Goal: Task Accomplishment & Management: Manage account settings

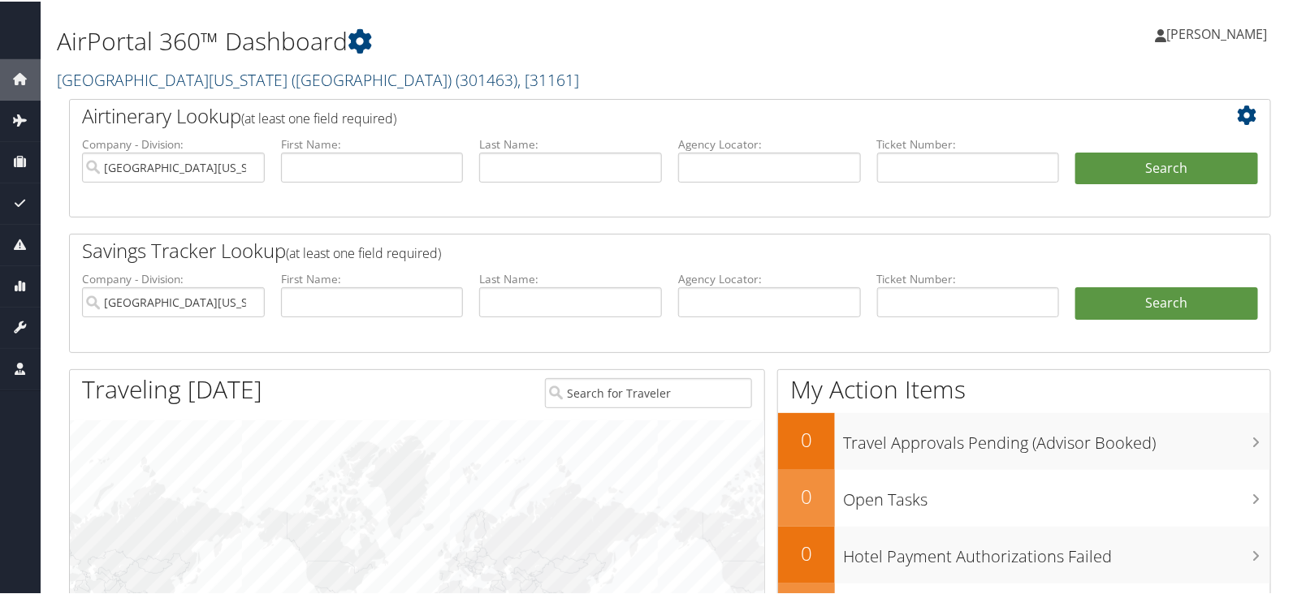
click at [275, 83] on link "University of Southern California (USC) ( 301463 ) , [ 31161 ]" at bounding box center [318, 78] width 522 height 22
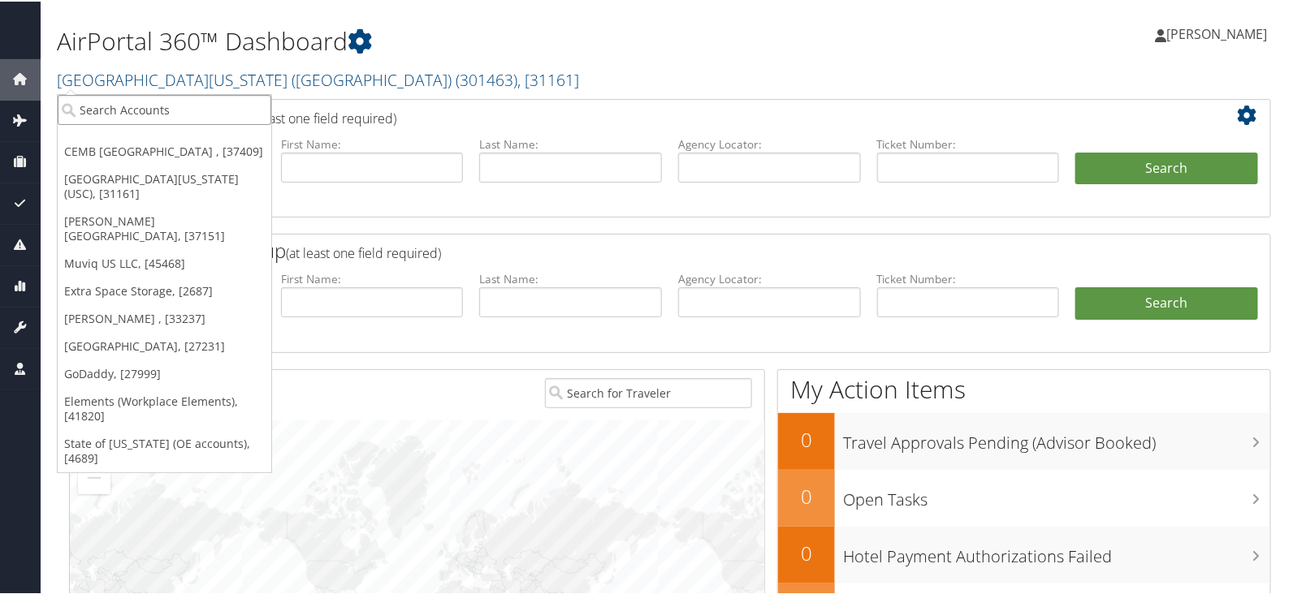
click at [199, 99] on input "search" at bounding box center [165, 108] width 214 height 30
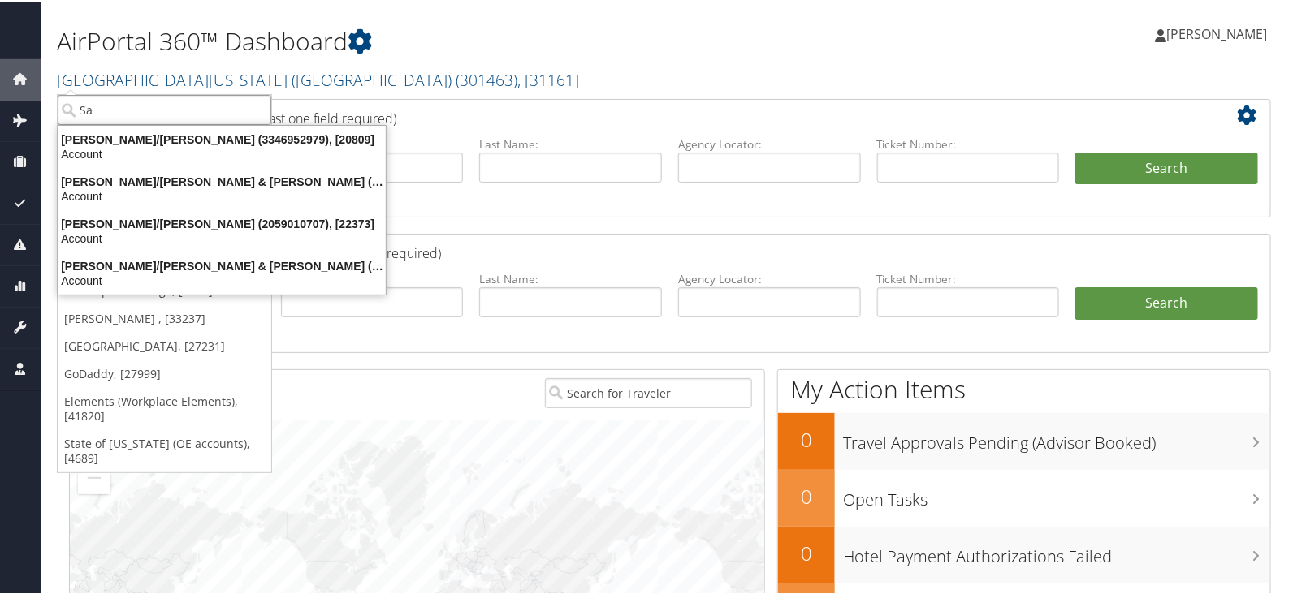
type input "S"
type input "Dass"
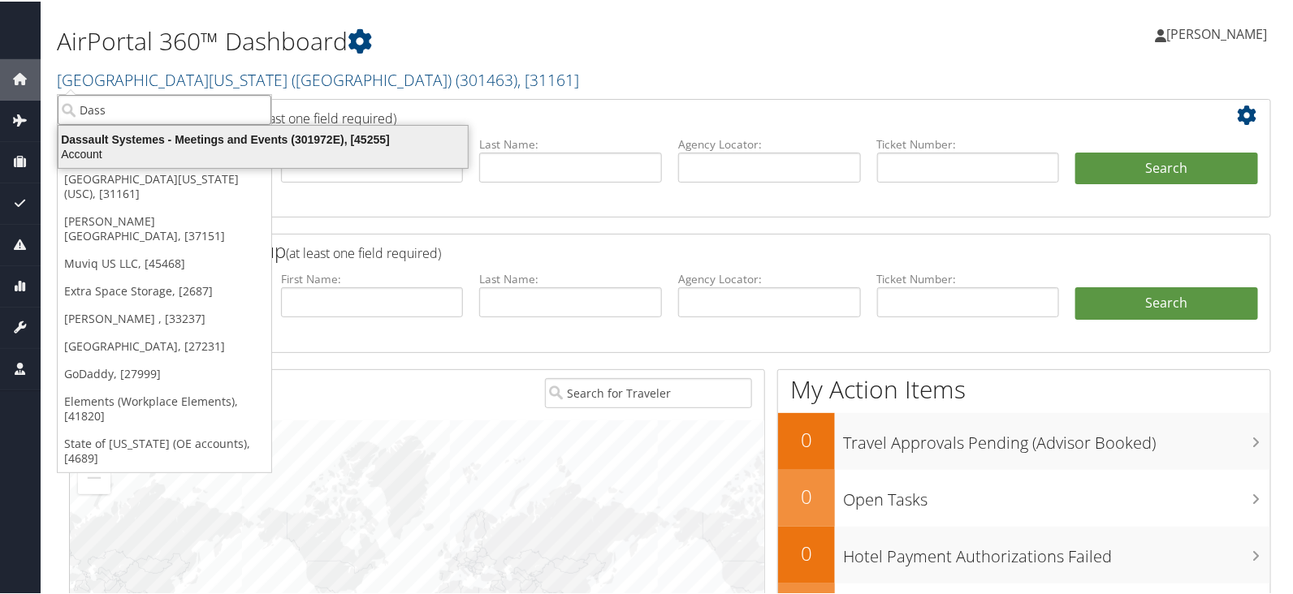
click at [220, 151] on div "Account" at bounding box center [263, 152] width 429 height 15
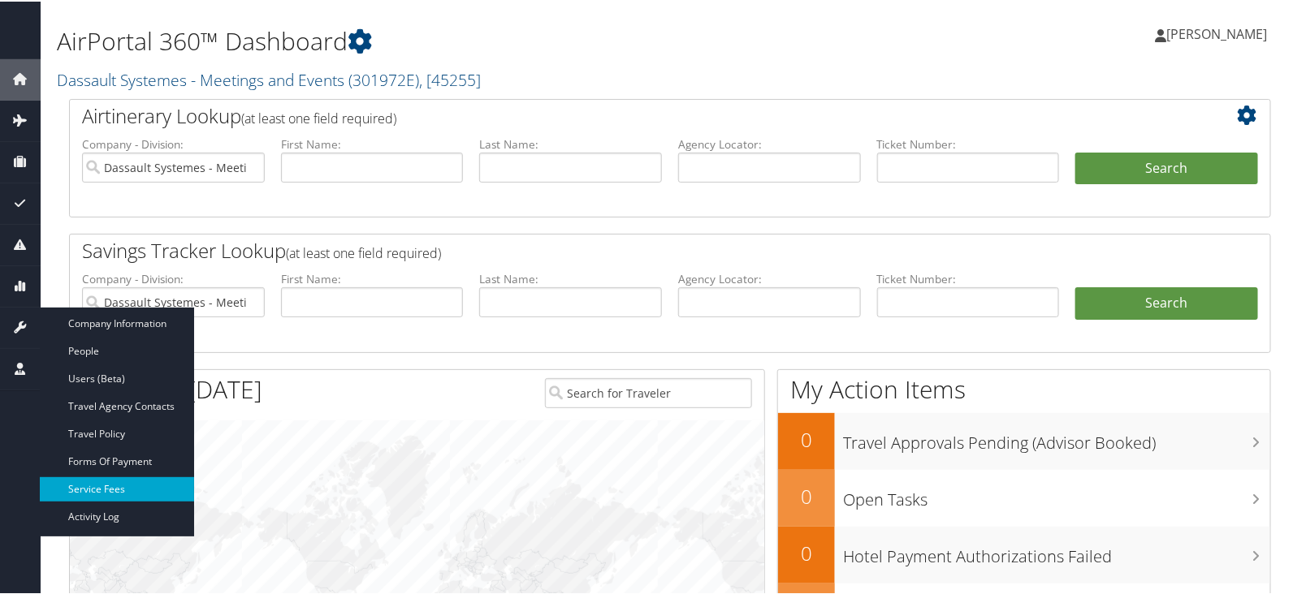
click at [116, 485] on link "Service Fees" at bounding box center [117, 488] width 154 height 24
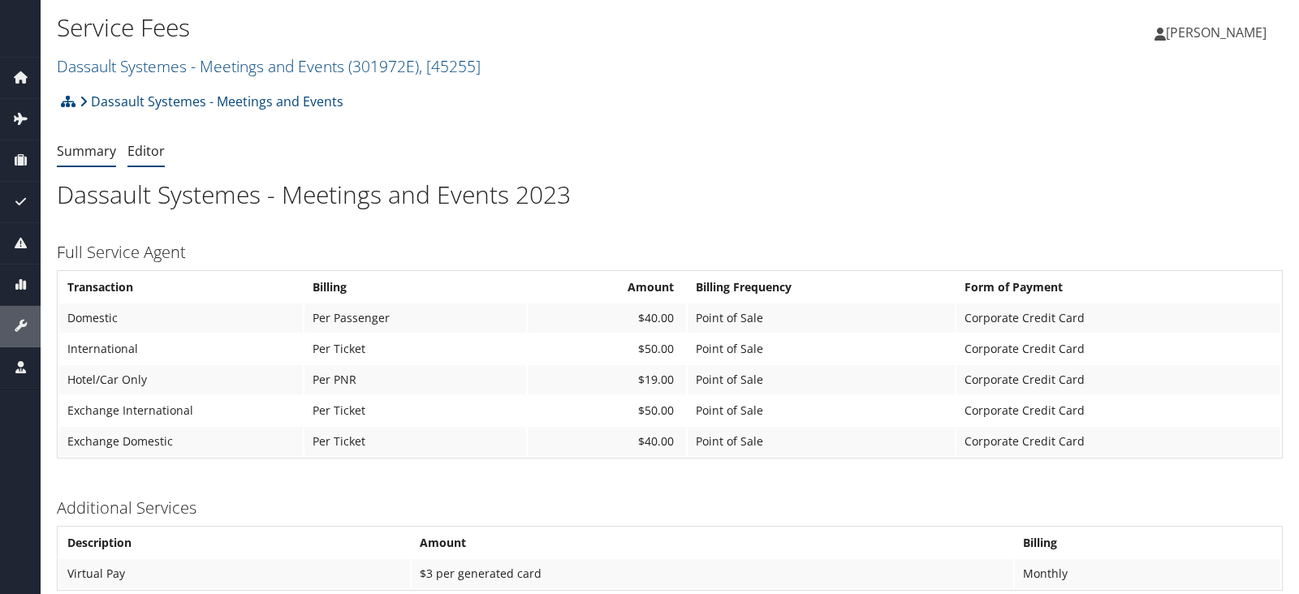
click at [145, 146] on link "Editor" at bounding box center [145, 151] width 37 height 18
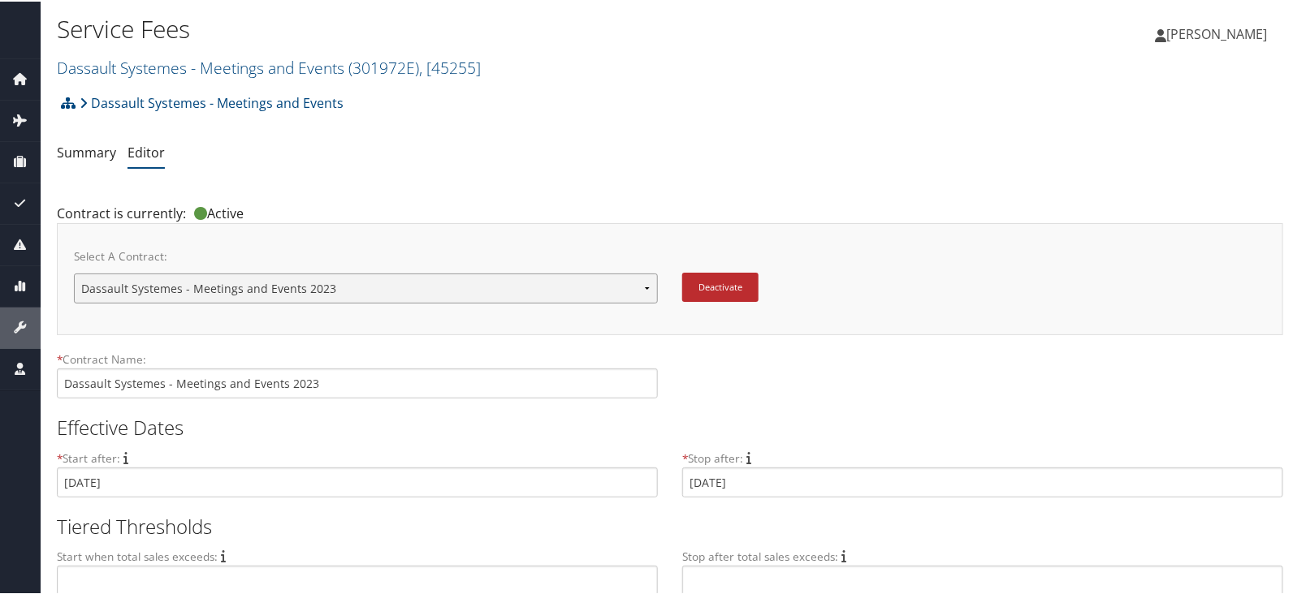
click at [374, 284] on select "Dassault Systemes - Meetings and Events 2023 Dassault Systemes - Meetings and E…" at bounding box center [366, 287] width 584 height 30
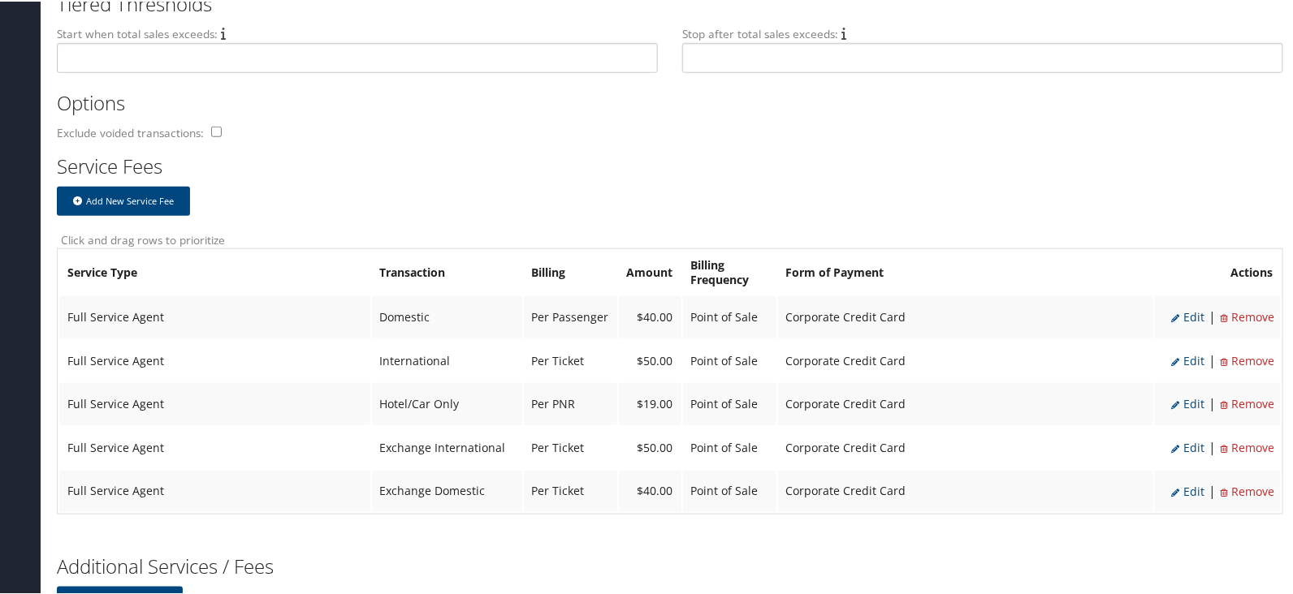
scroll to position [526, 0]
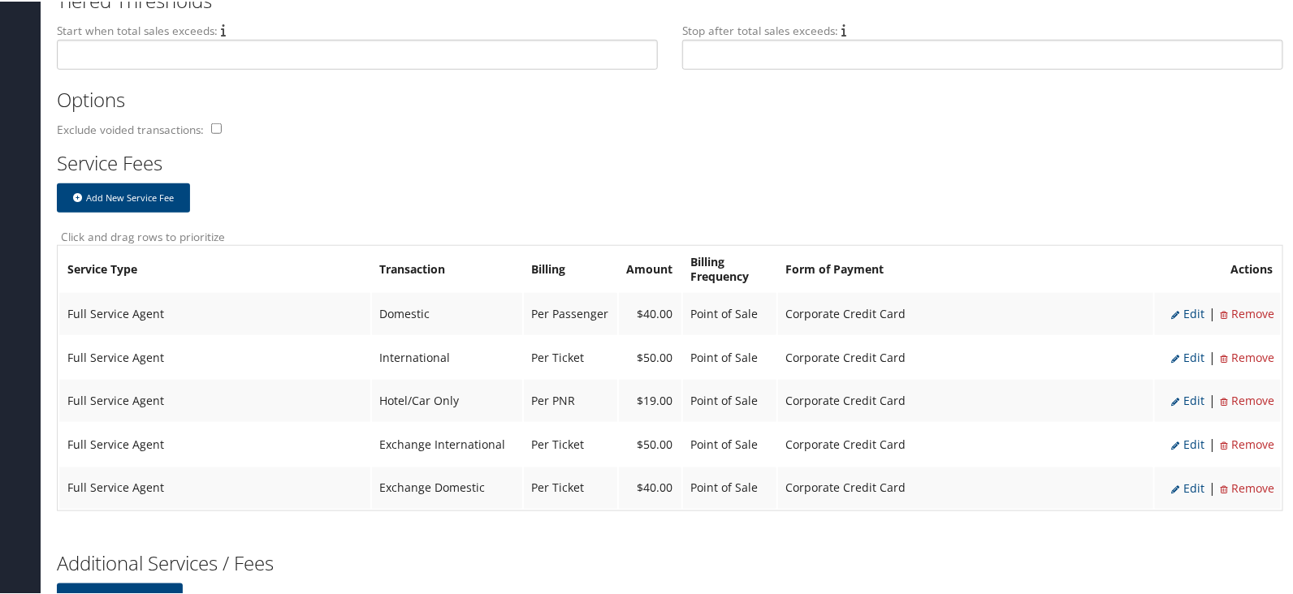
click at [1190, 356] on span "Edit" at bounding box center [1187, 355] width 33 height 15
select select "2"
select select "14"
type input "50.0"
select select "4"
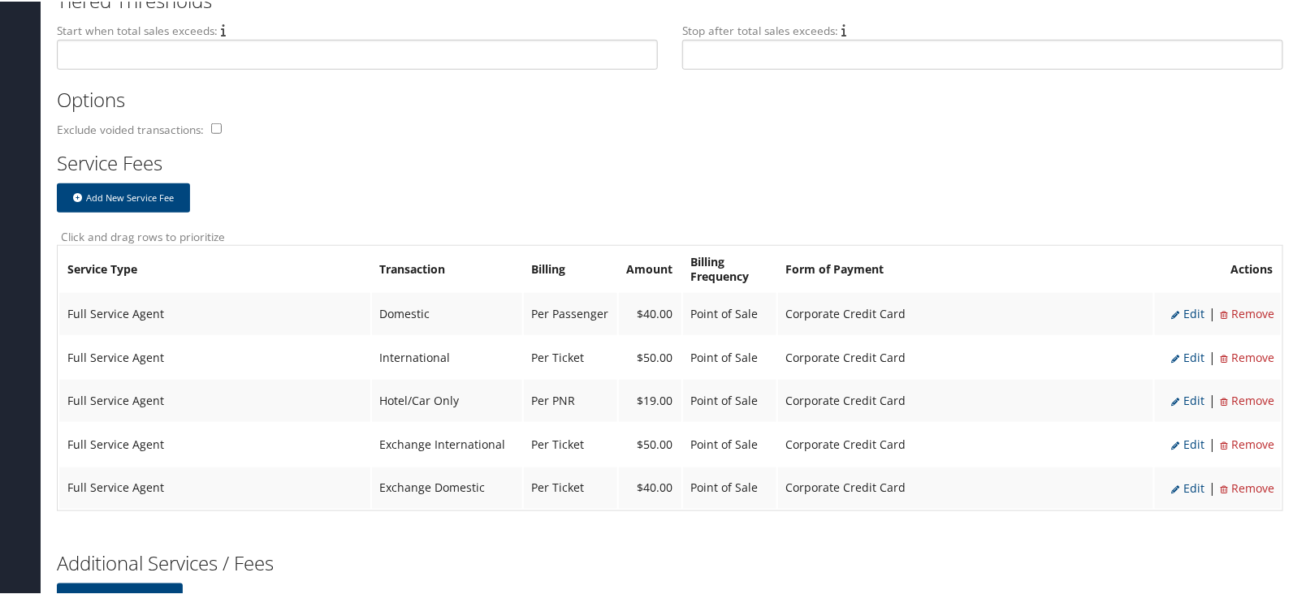
select select "2"
select select "14"
select select "4"
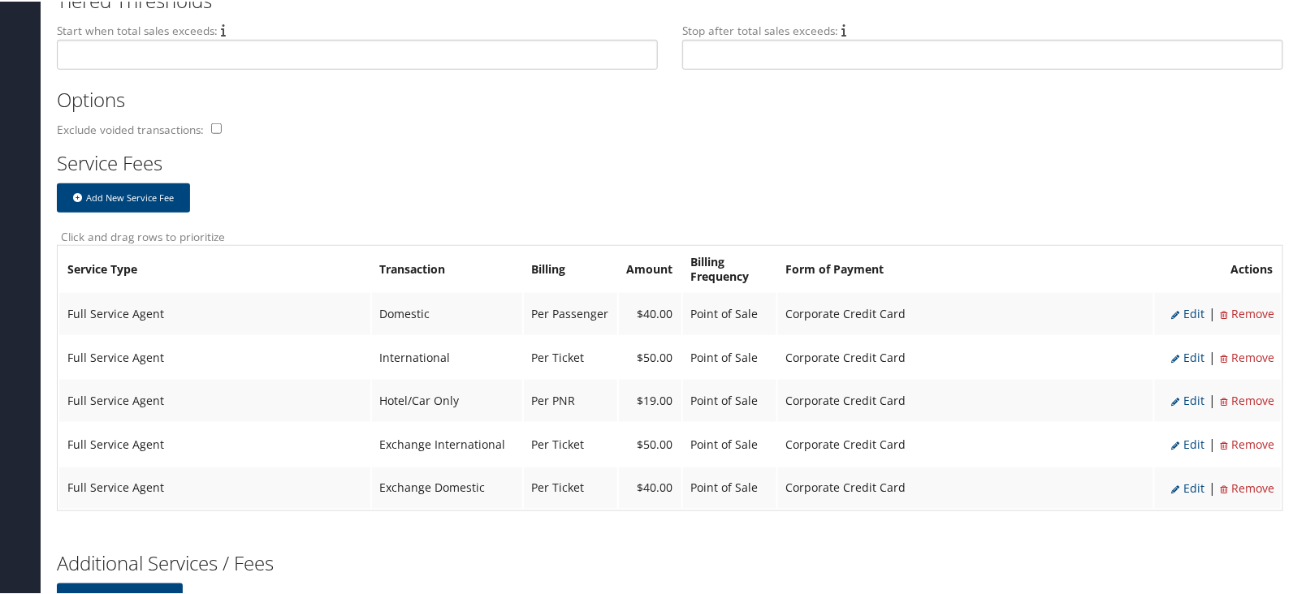
select select "2"
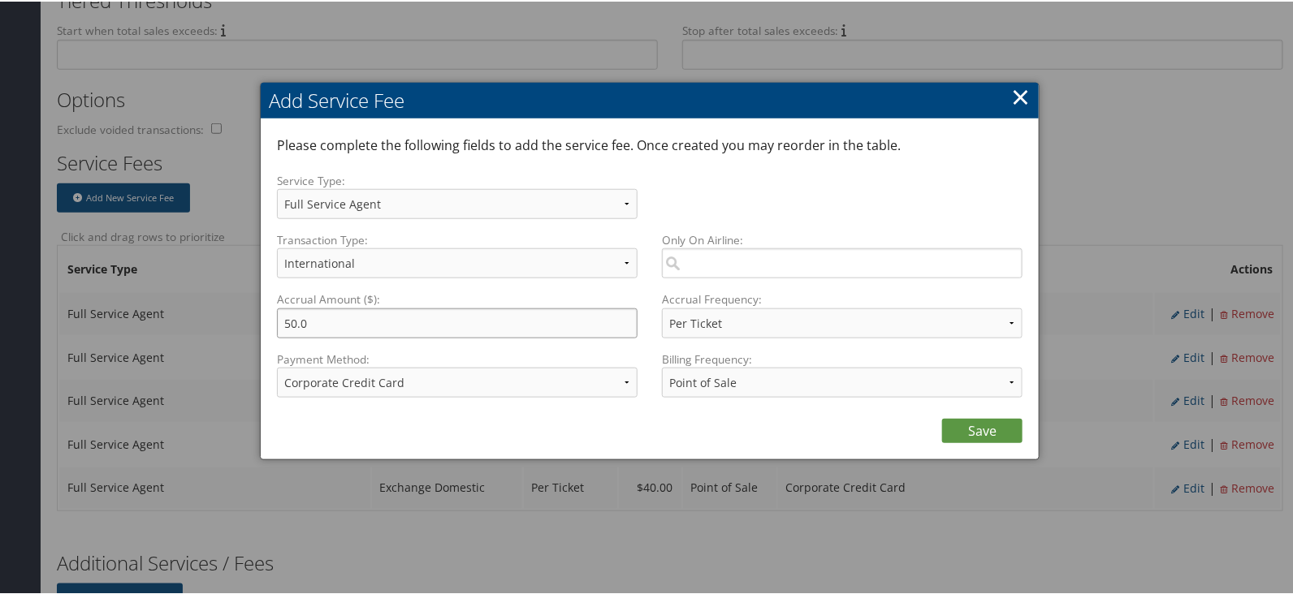
drag, startPoint x: 333, startPoint y: 332, endPoint x: 36, endPoint y: 348, distance: 297.6
type input "45.00"
click at [978, 428] on link "Save" at bounding box center [982, 429] width 80 height 24
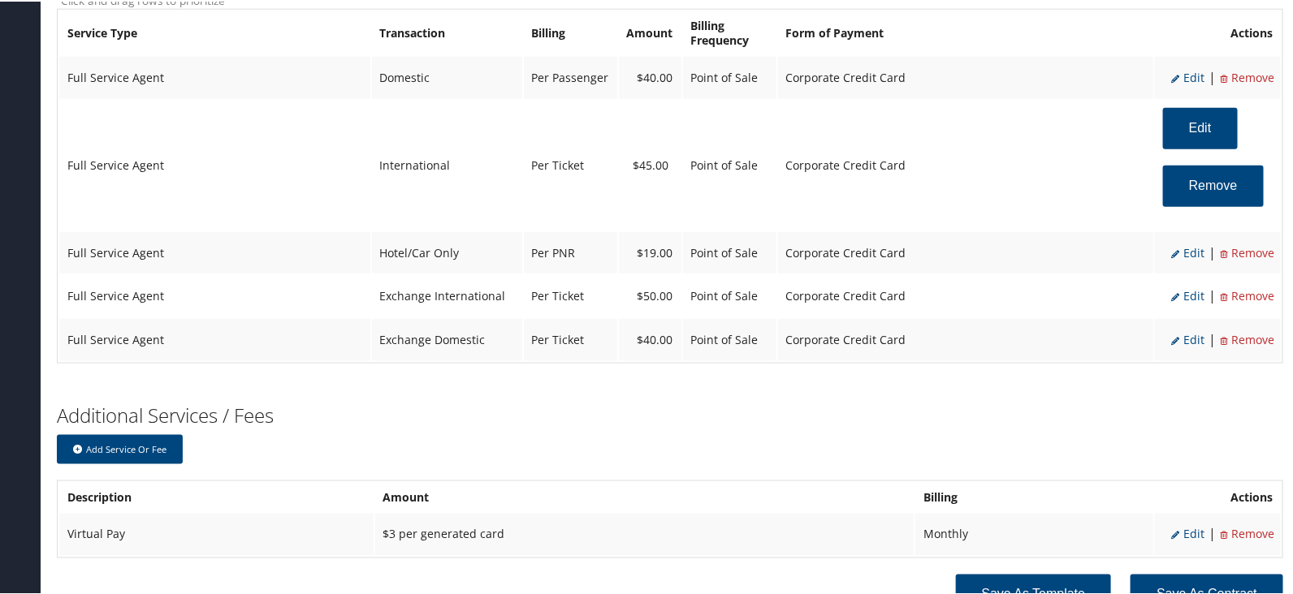
scroll to position [771, 0]
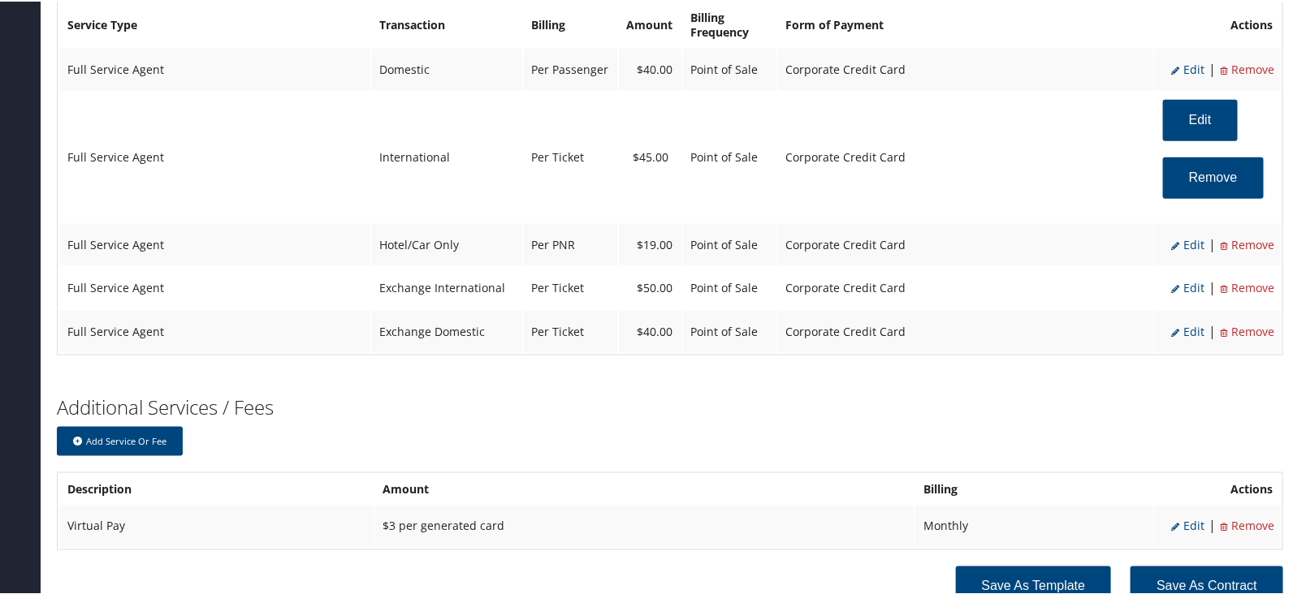
click at [1185, 285] on span "Edit" at bounding box center [1187, 286] width 33 height 15
select select "25"
type input "50.0"
select select "2"
select select "25"
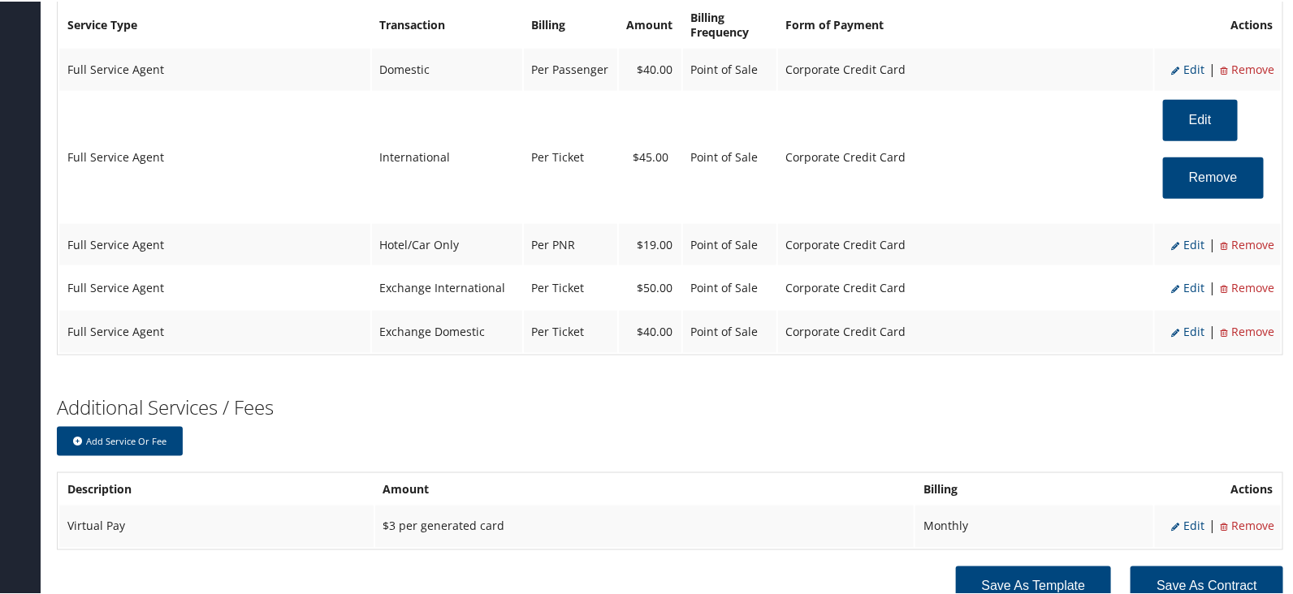
select select "4"
select select "2"
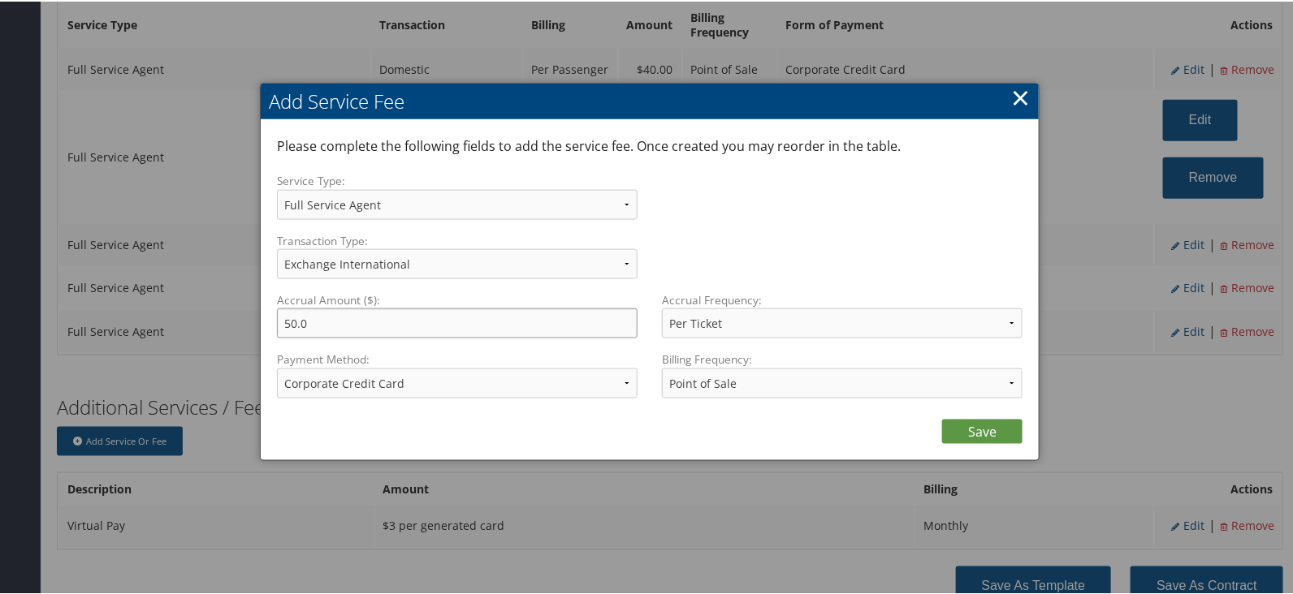
drag, startPoint x: 312, startPoint y: 319, endPoint x: 0, endPoint y: 303, distance: 312.2
type input "45.00"
click at [982, 414] on div "Save" at bounding box center [649, 426] width 745 height 32
click at [995, 420] on link "Save" at bounding box center [982, 430] width 80 height 24
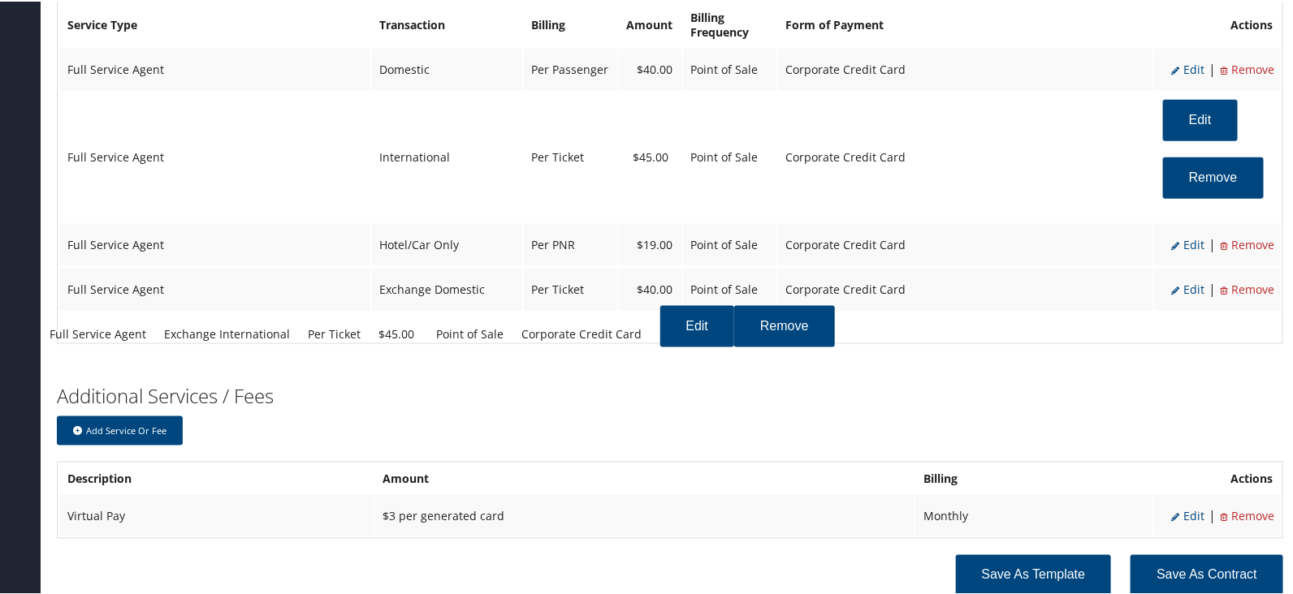
drag, startPoint x: 465, startPoint y: 327, endPoint x: 445, endPoint y: 360, distance: 38.3
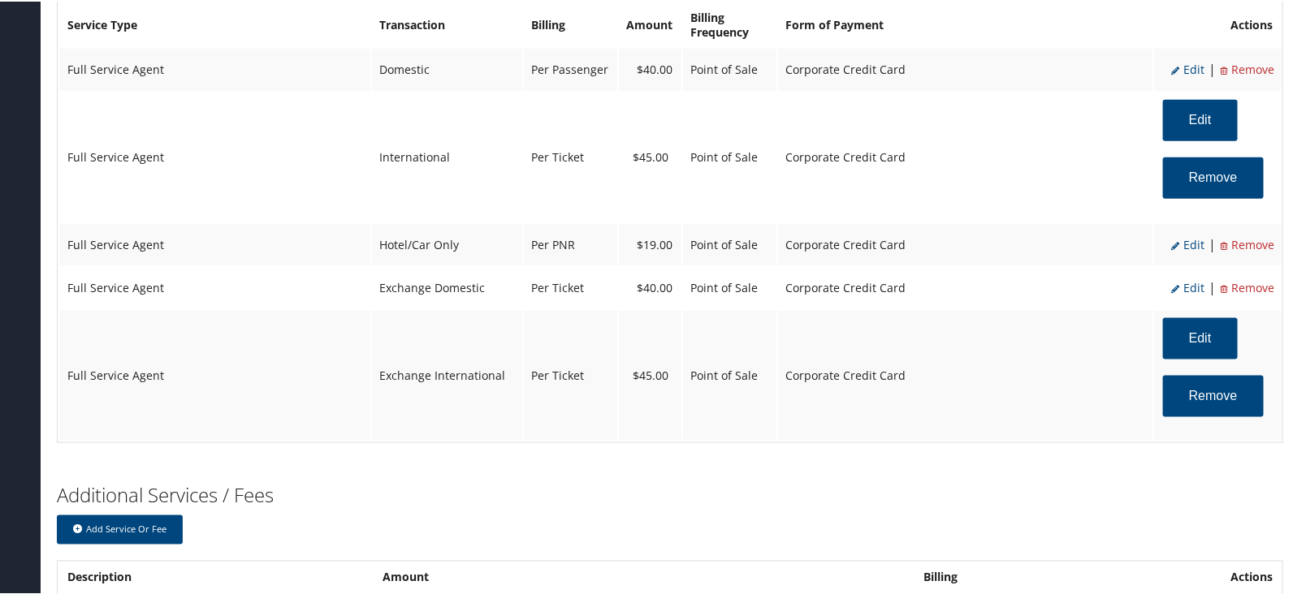
scroll to position [929, 0]
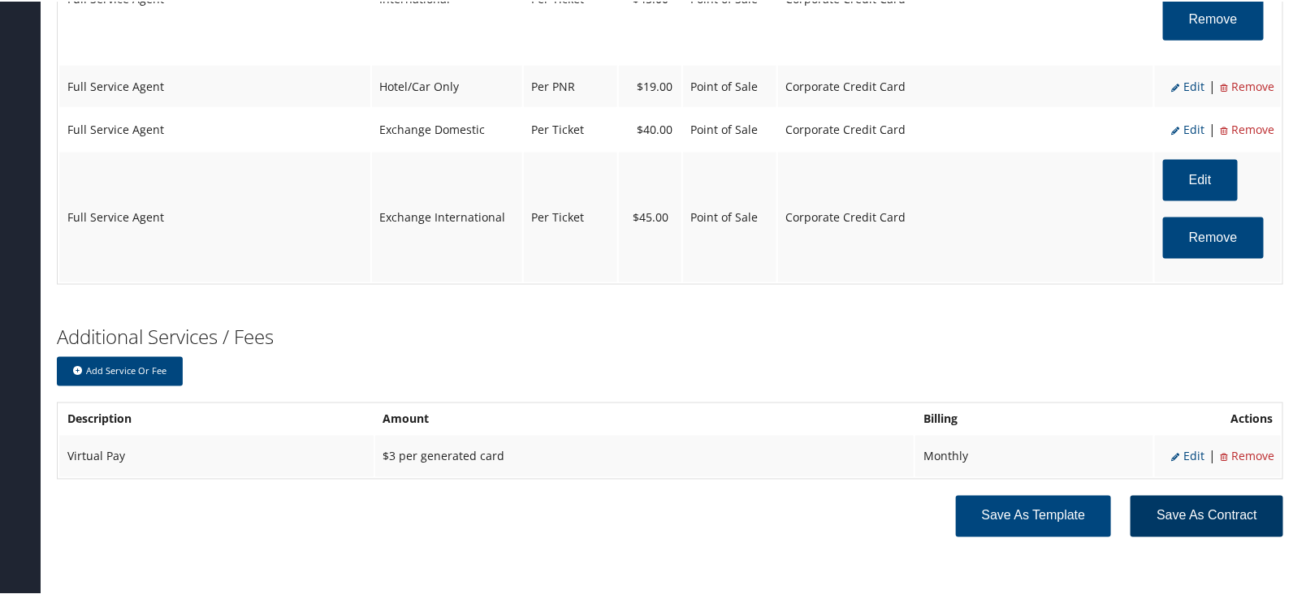
click at [1198, 505] on button "Save as Contract" at bounding box center [1206, 514] width 153 height 41
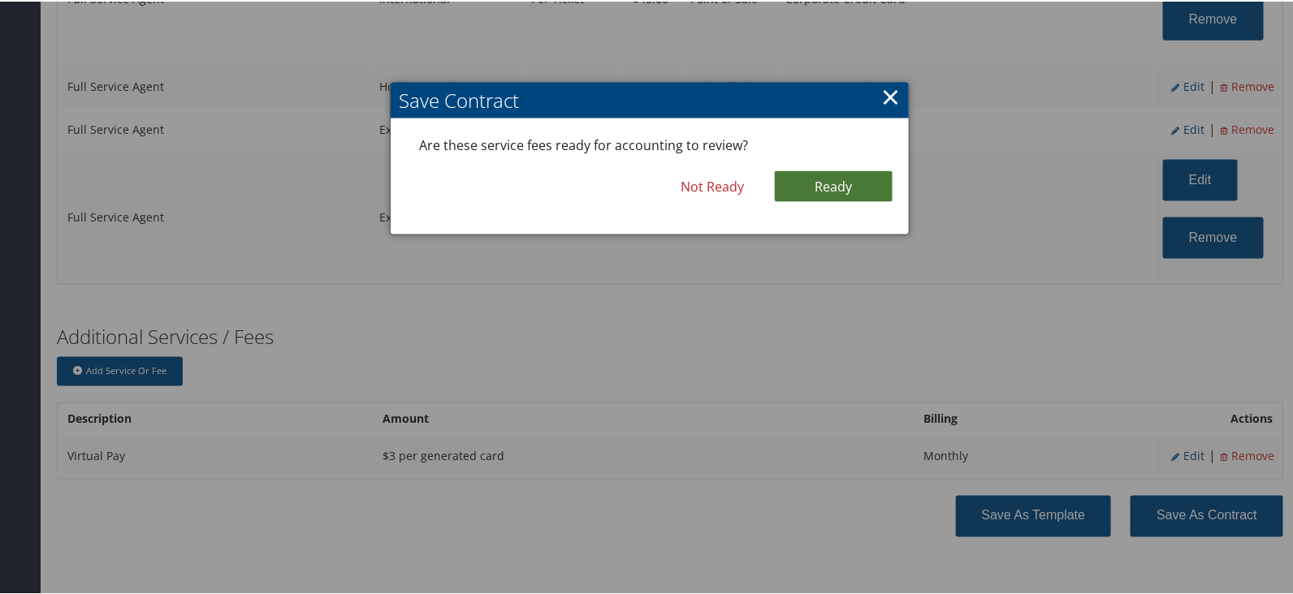
click at [856, 184] on link "Ready" at bounding box center [834, 185] width 118 height 31
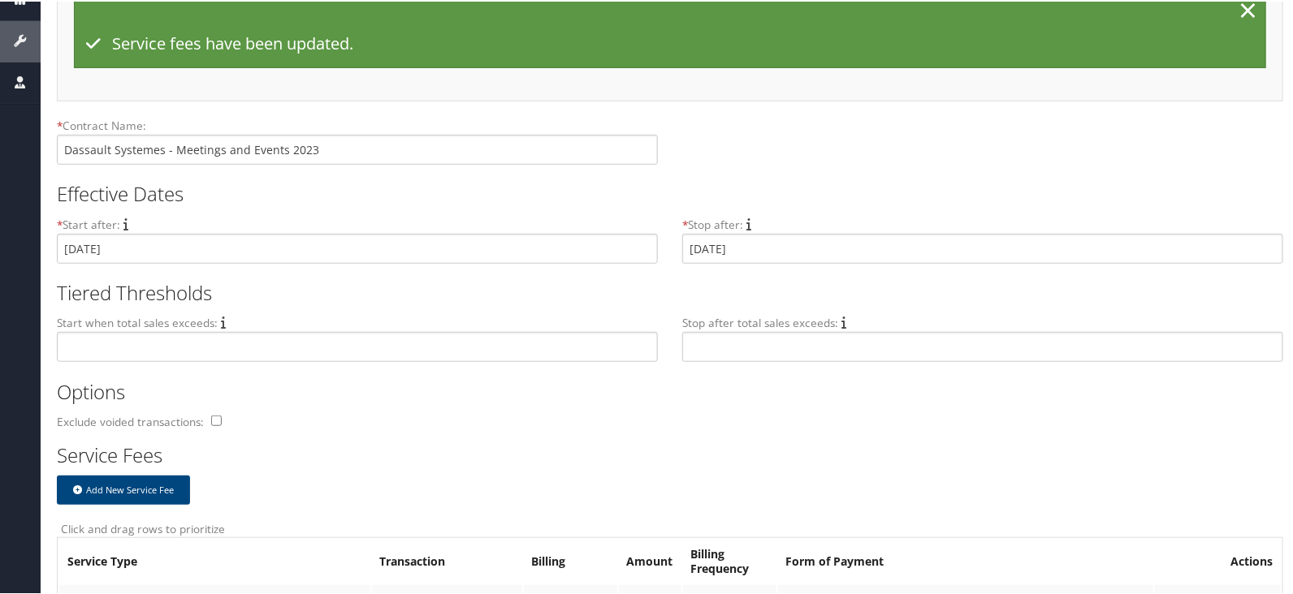
scroll to position [2, 0]
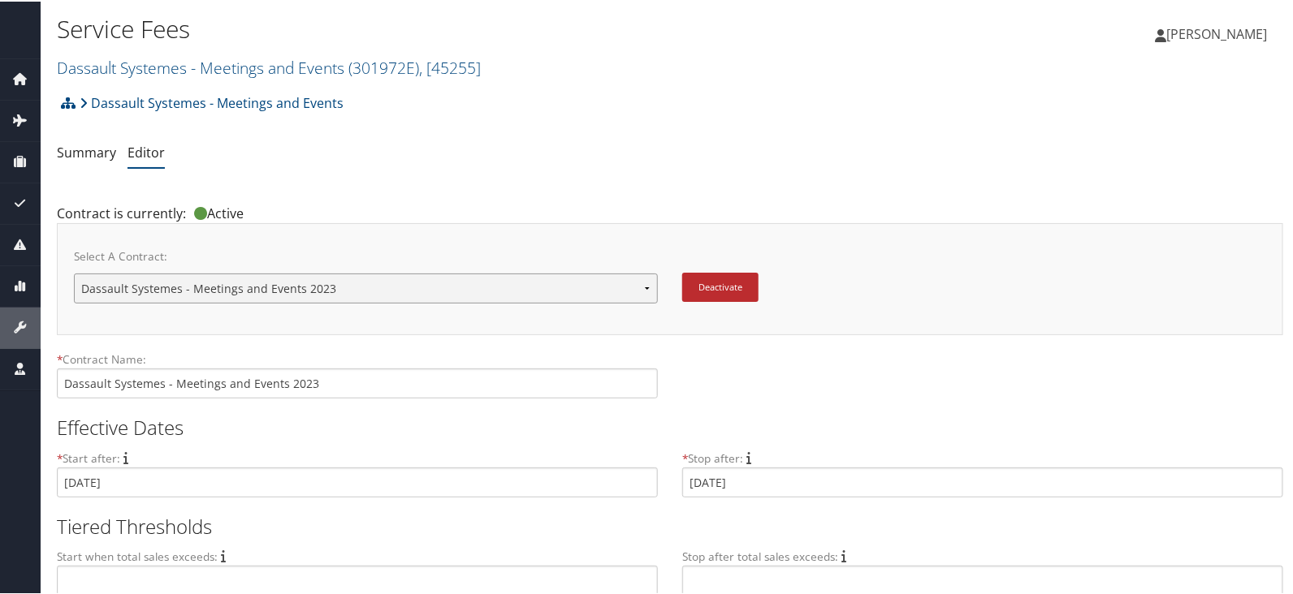
drag, startPoint x: 0, startPoint y: 0, endPoint x: 384, endPoint y: 290, distance: 481.2
click at [384, 290] on select "Dassault Systemes - Meetings and Events 2023 Dassault Systemes - Meetings and E…" at bounding box center [366, 287] width 584 height 30
select select "23146"
click at [74, 272] on select "Dassault Systemes - Meetings and Events 2023 Dassault Systemes - Meetings and E…" at bounding box center [366, 287] width 584 height 30
click at [1292, 393] on html "Menu Dashboards ► AirPortal 360™ (Agent) My Travel Dashboard Trips ► Airtinerar…" at bounding box center [649, 297] width 1299 height 594
